Goal: Navigation & Orientation: Find specific page/section

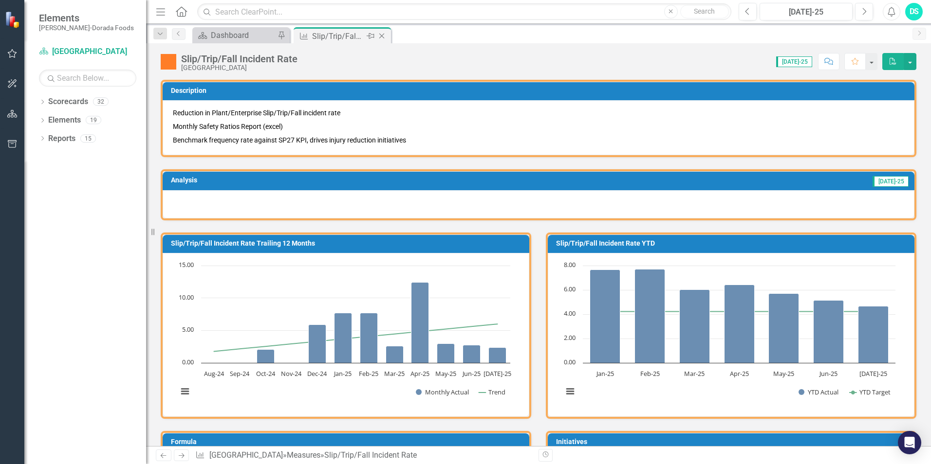
click at [381, 35] on icon "Close" at bounding box center [382, 36] width 10 height 8
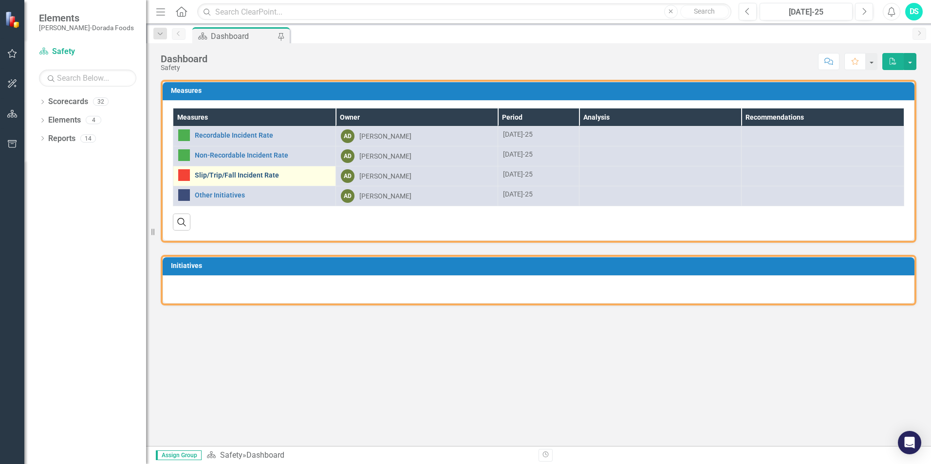
click at [210, 172] on link "Slip/Trip/Fall Incident Rate" at bounding box center [263, 175] width 136 height 7
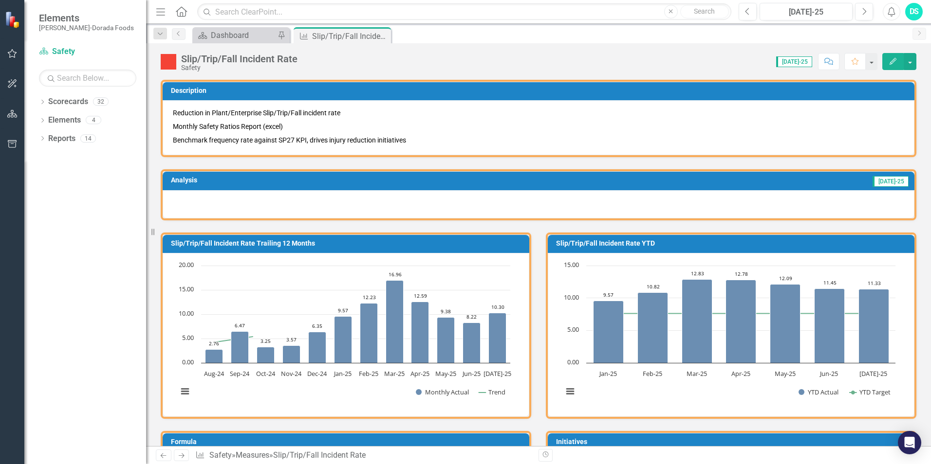
scroll to position [292, 0]
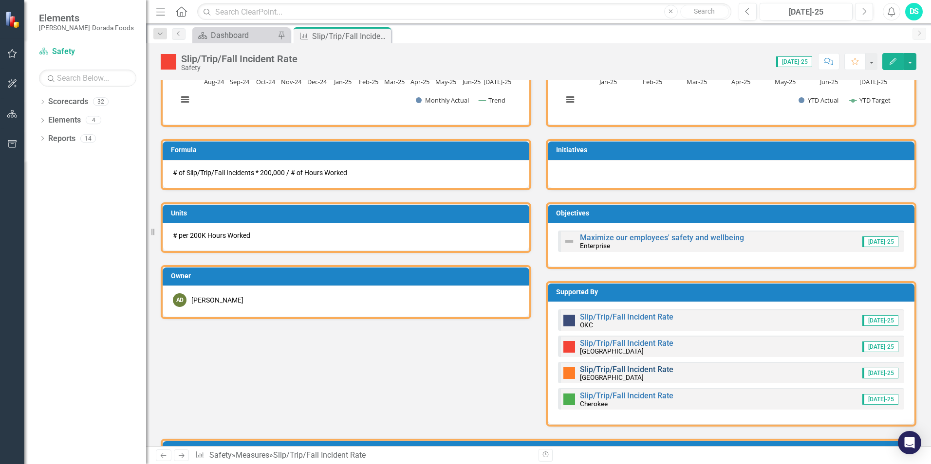
click at [625, 371] on link "Slip/Trip/Fall Incident Rate" at bounding box center [626, 369] width 93 height 9
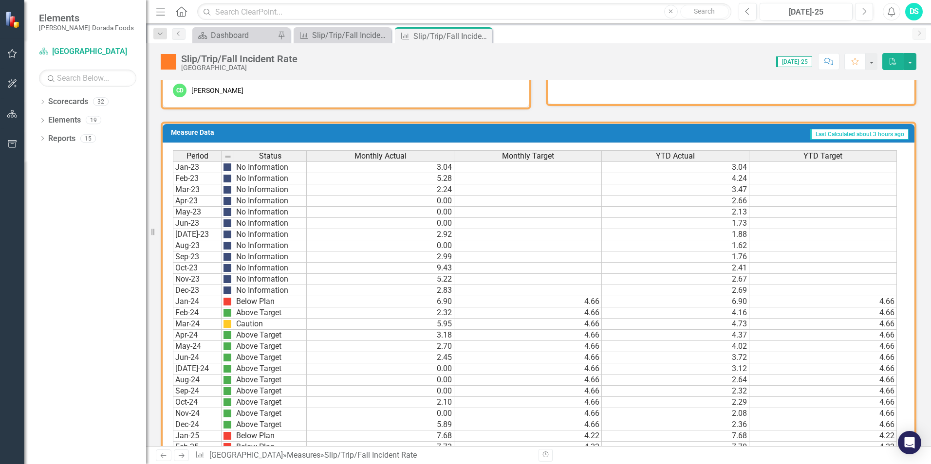
scroll to position [591, 0]
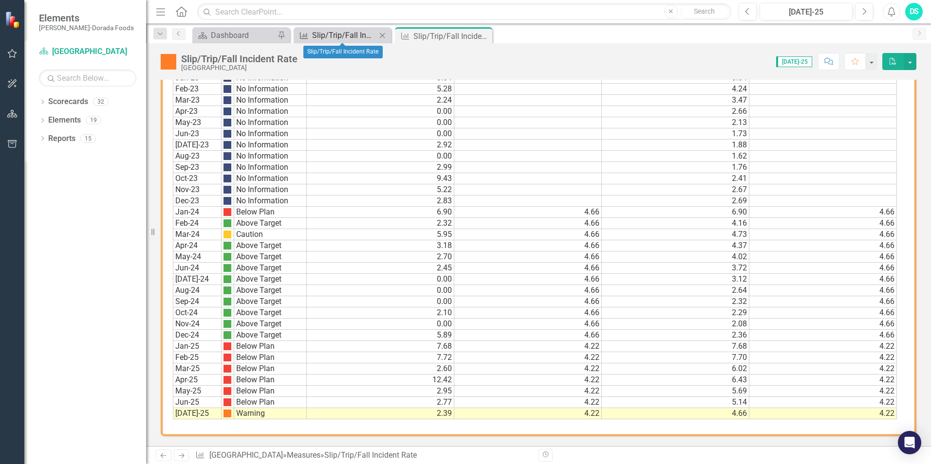
click at [340, 38] on div "Slip/Trip/Fall Incident Rate" at bounding box center [344, 35] width 64 height 12
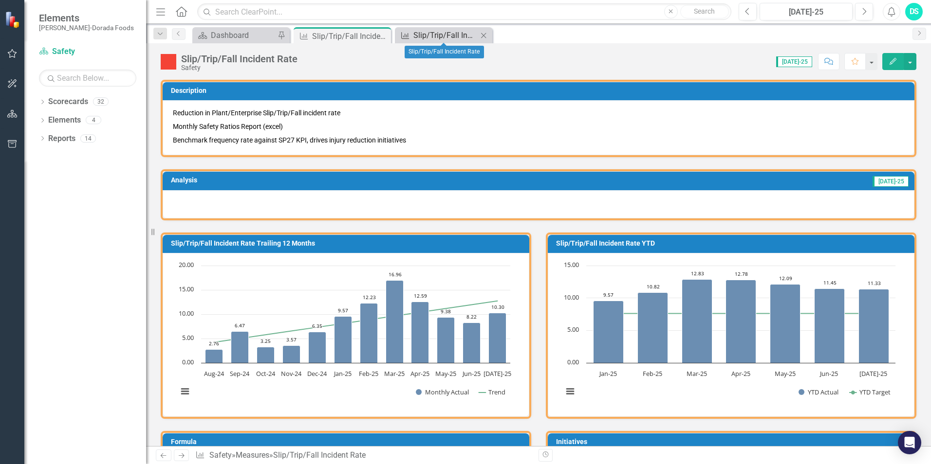
click at [445, 31] on div "Slip/Trip/Fall Incident Rate" at bounding box center [445, 35] width 64 height 12
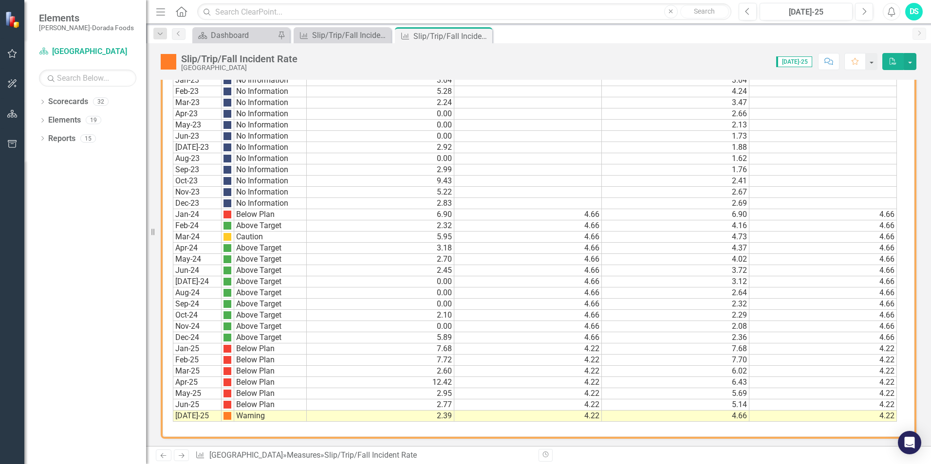
scroll to position [591, 0]
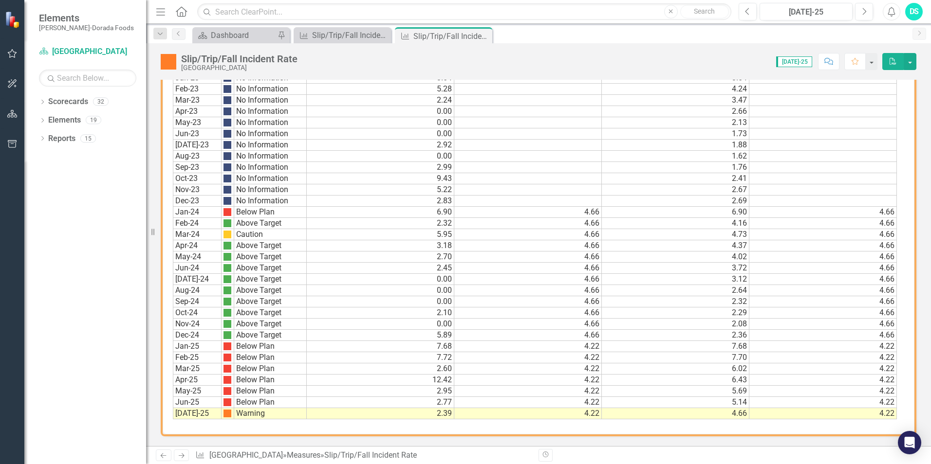
click at [365, 25] on div "Dropdown Search Scorecard Dashboard Pin Measure Slip/Trip/Fall Incident Rate Cl…" at bounding box center [538, 33] width 785 height 19
click at [364, 30] on div "Slip/Trip/Fall Incident Rate" at bounding box center [344, 35] width 64 height 12
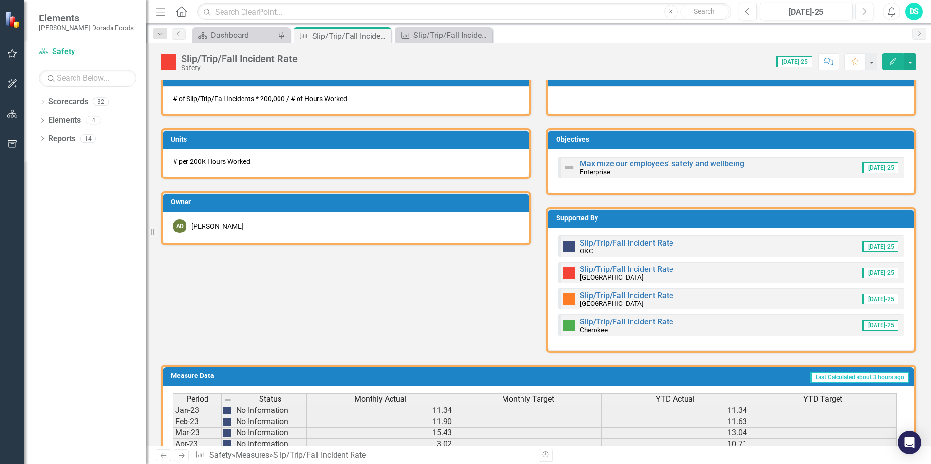
scroll to position [341, 0]
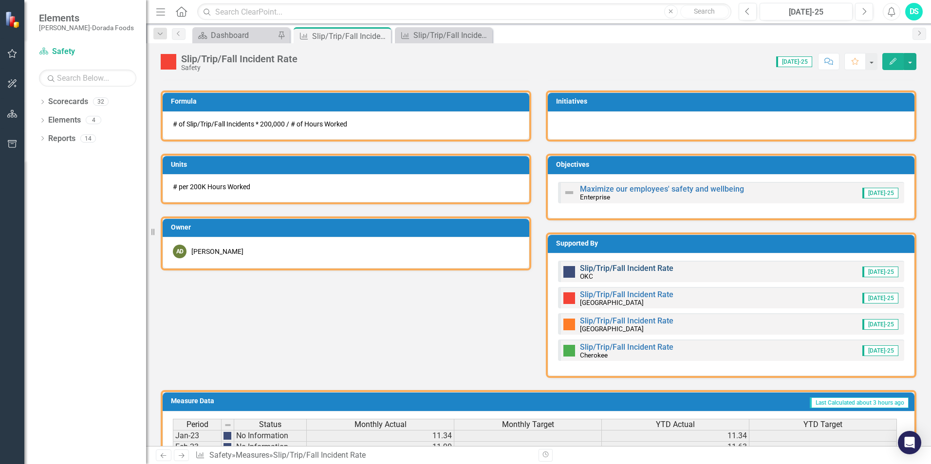
click at [634, 267] on link "Slip/Trip/Fall Incident Rate" at bounding box center [626, 268] width 93 height 9
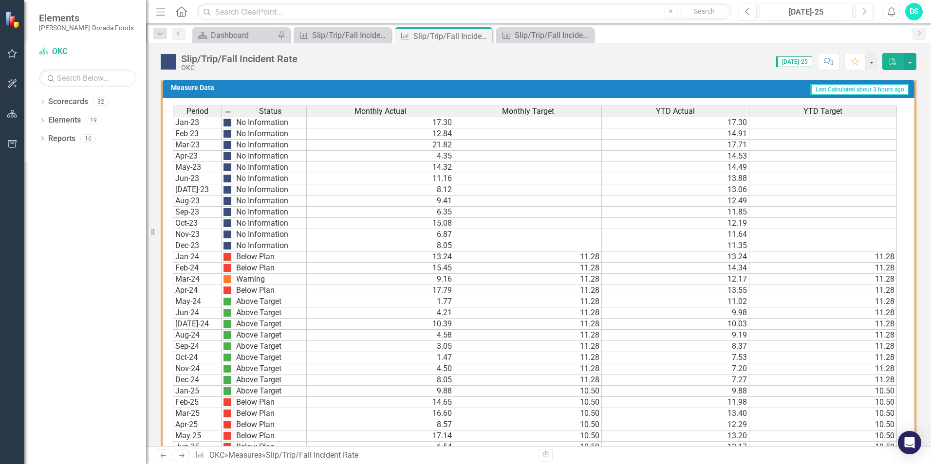
scroll to position [591, 0]
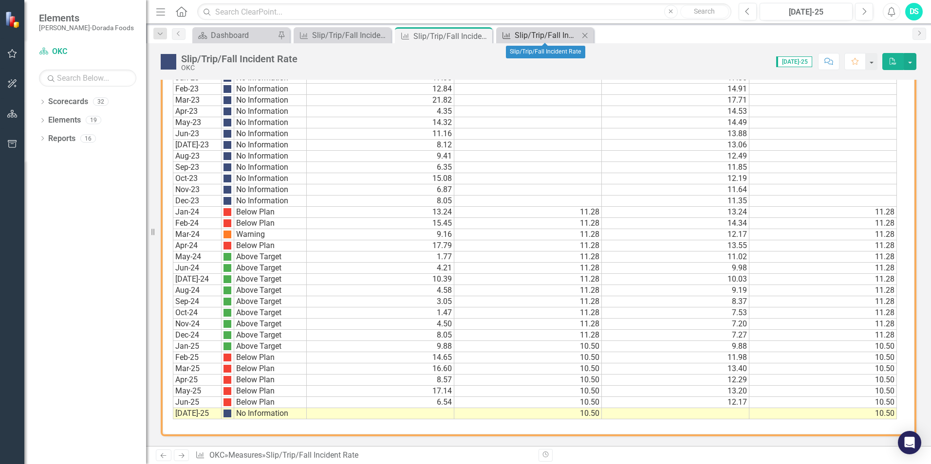
click at [518, 31] on div "Slip/Trip/Fall Incident Rate" at bounding box center [546, 35] width 64 height 12
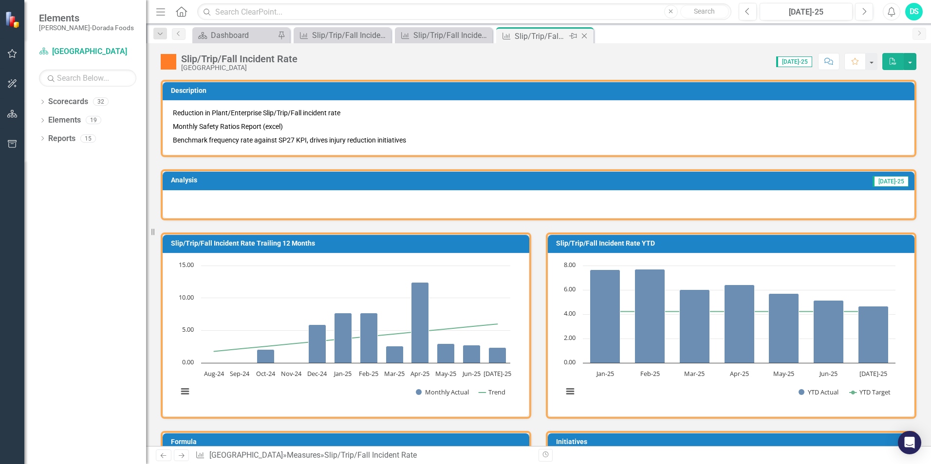
click at [583, 35] on icon "Close" at bounding box center [584, 36] width 10 height 8
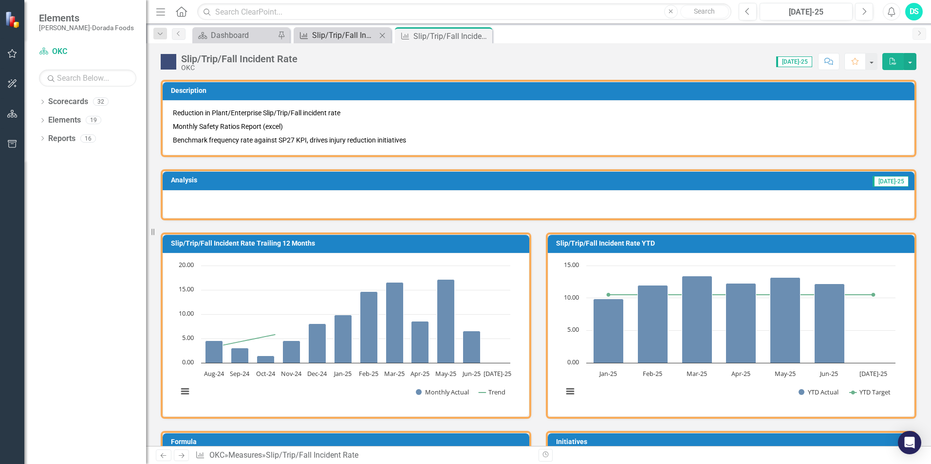
click at [370, 36] on div "Slip/Trip/Fall Incident Rate" at bounding box center [344, 35] width 64 height 12
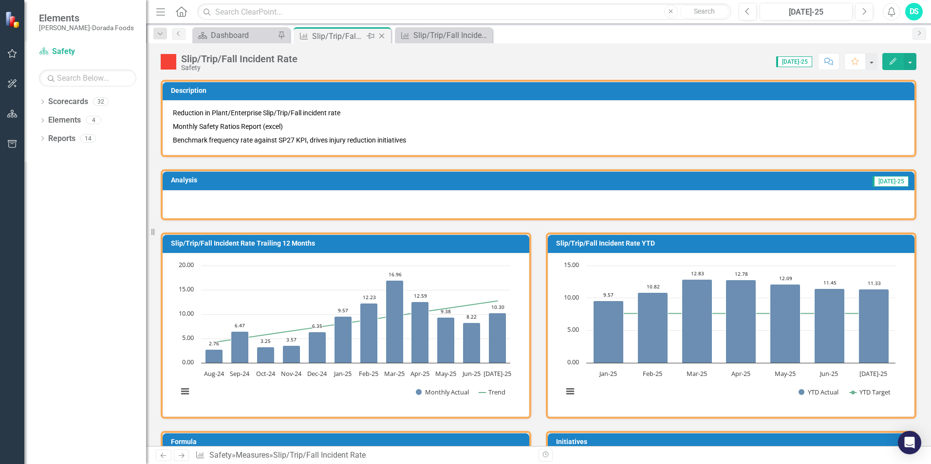
click at [386, 33] on icon "Close" at bounding box center [382, 36] width 10 height 8
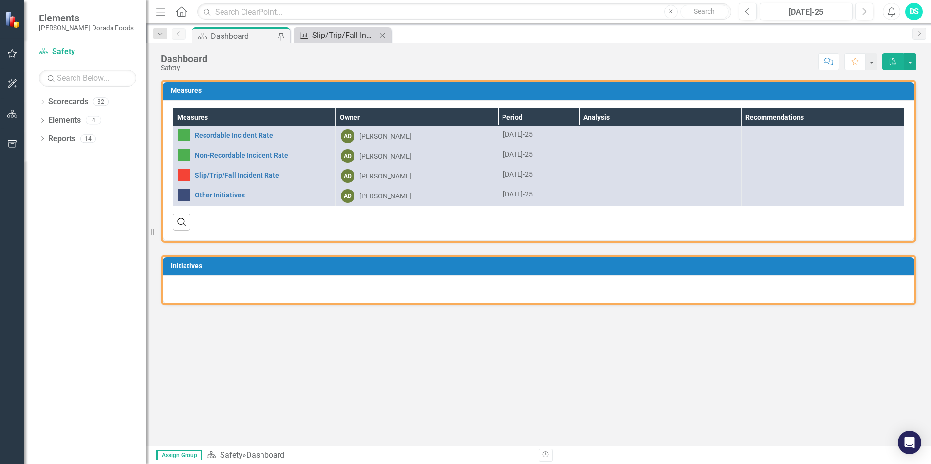
click at [351, 34] on div "Slip/Trip/Fall Incident Rate" at bounding box center [344, 35] width 64 height 12
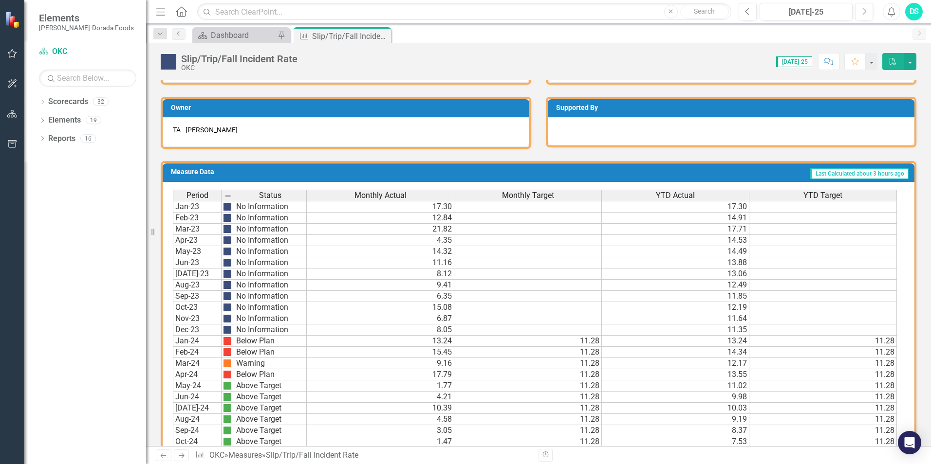
scroll to position [348, 0]
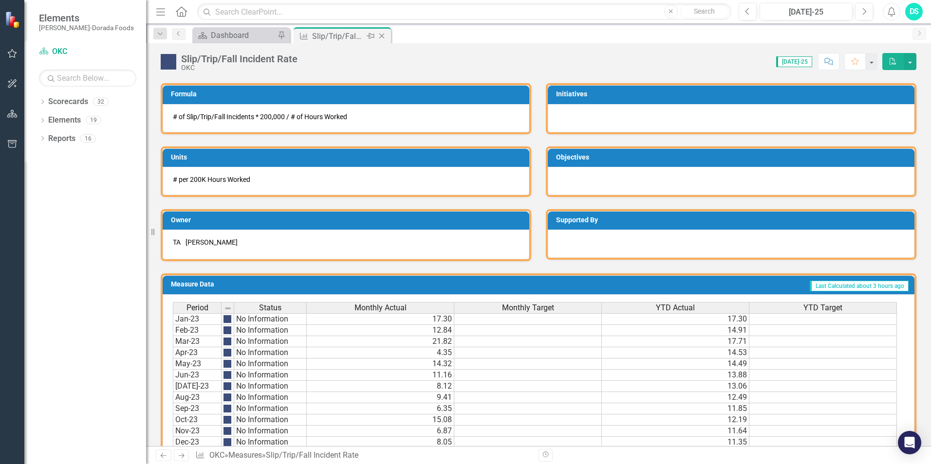
click at [382, 33] on icon "Close" at bounding box center [382, 36] width 10 height 8
